Goal: Navigation & Orientation: Go to known website

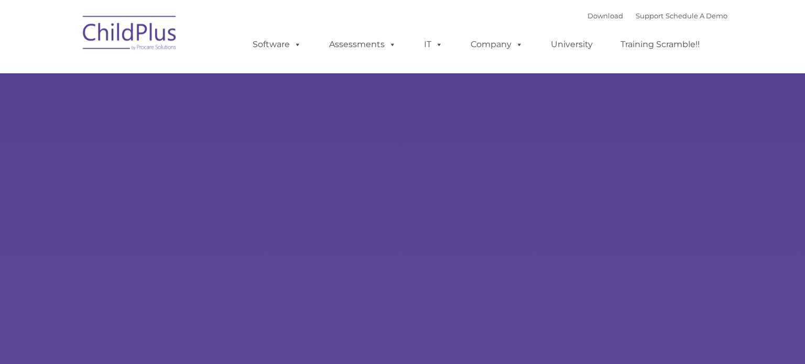
select select "MEDIUM"
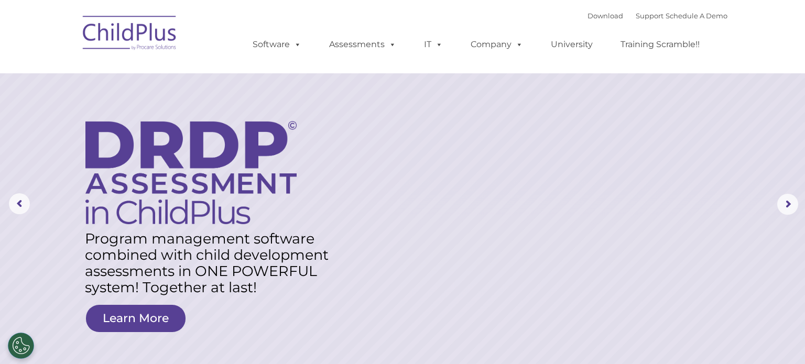
click at [126, 31] on img at bounding box center [130, 34] width 105 height 52
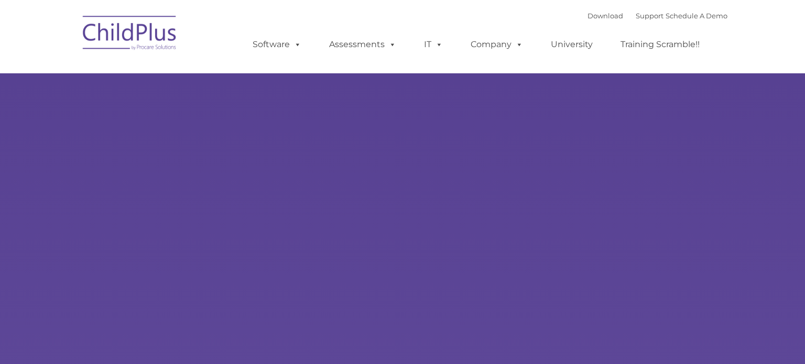
type input ""
select select "MEDIUM"
